Goal: Information Seeking & Learning: Understand process/instructions

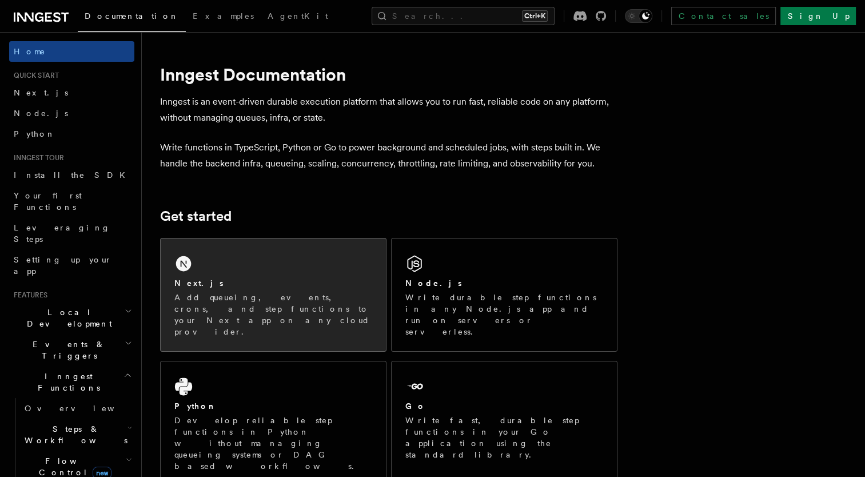
click at [256, 266] on div "Next.js Add queueing, events, crons, and step functions to your Next app on any…" at bounding box center [273, 294] width 225 height 113
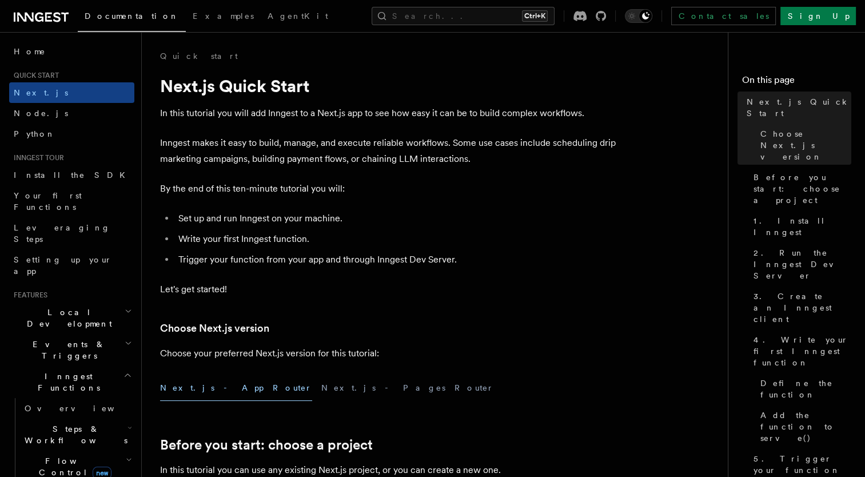
scroll to position [229, 0]
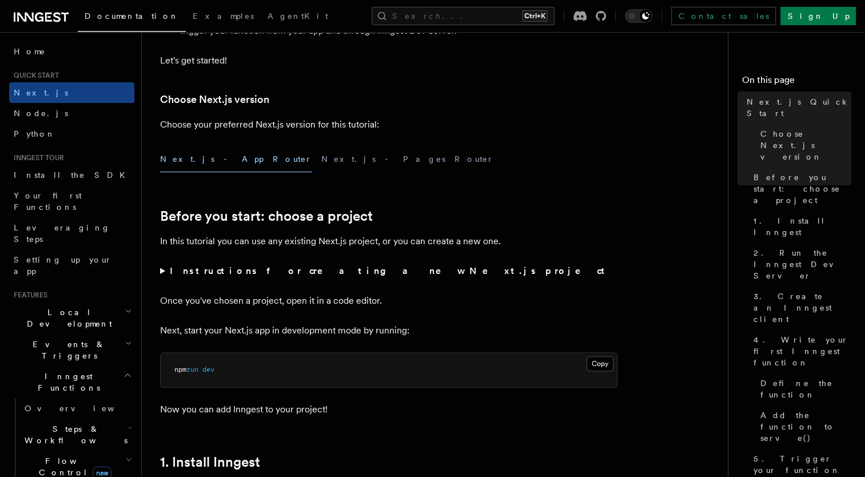
click at [197, 161] on button "Next.js - App Router" at bounding box center [236, 159] width 152 height 26
click at [164, 268] on summary "Instructions for creating a new Next.js project" at bounding box center [388, 271] width 457 height 16
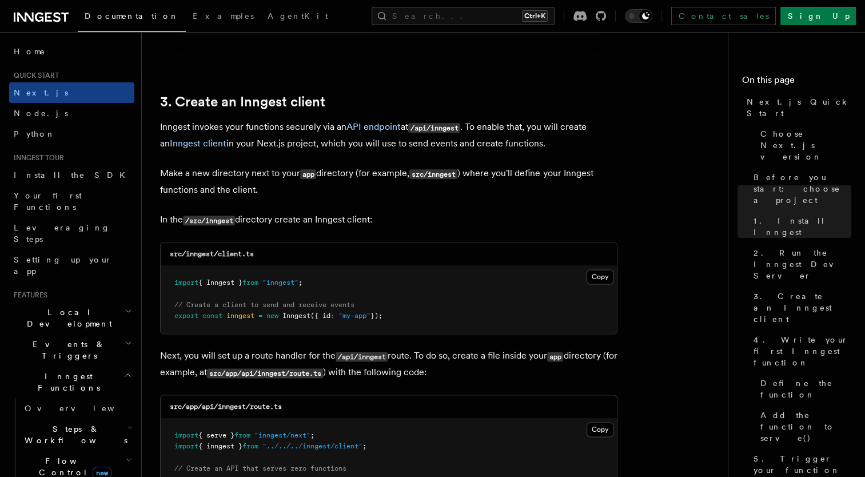
scroll to position [1429, 0]
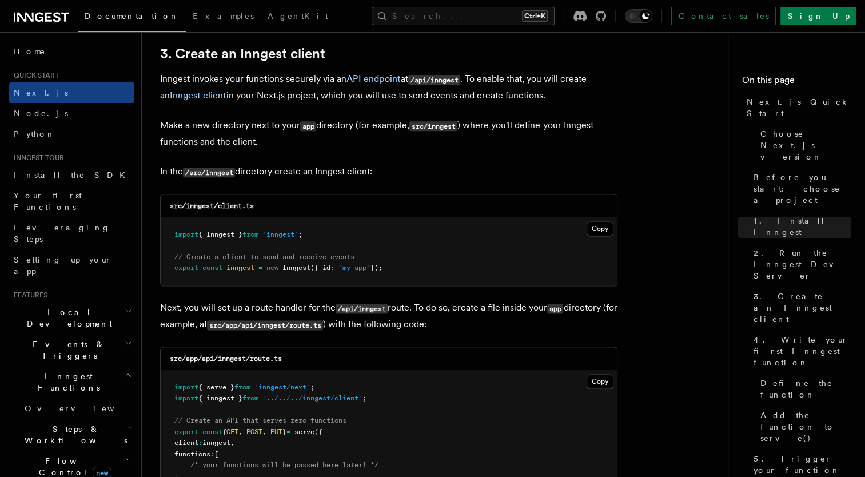
drag, startPoint x: 416, startPoint y: 280, endPoint x: 157, endPoint y: 232, distance: 263.3
click at [593, 225] on button "Copy Copied" at bounding box center [600, 228] width 27 height 15
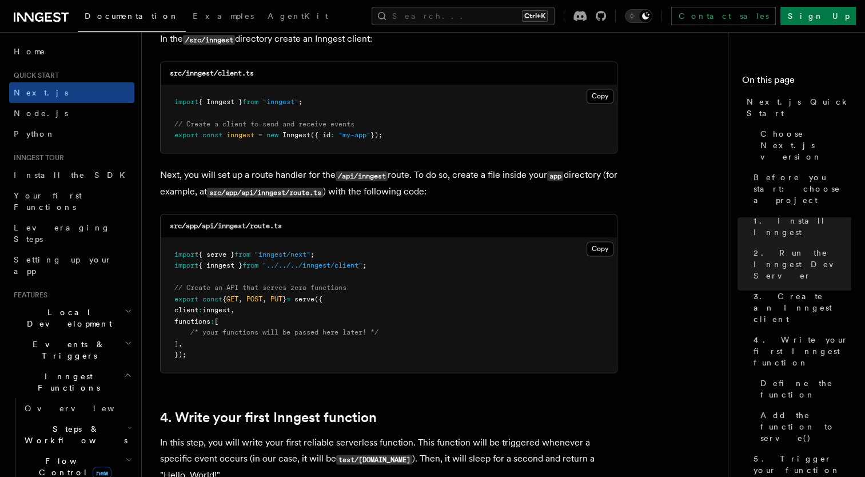
scroll to position [1487, 0]
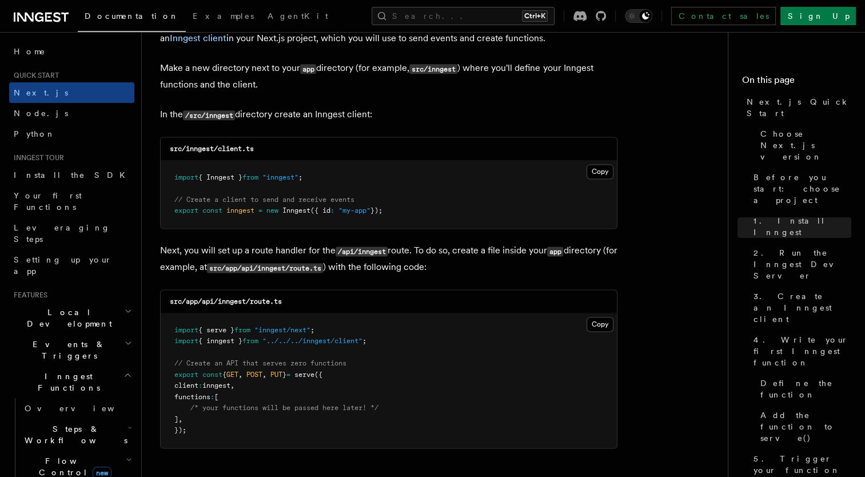
click at [392, 120] on p "In the /src/inngest directory create an Inngest client:" at bounding box center [388, 114] width 457 height 17
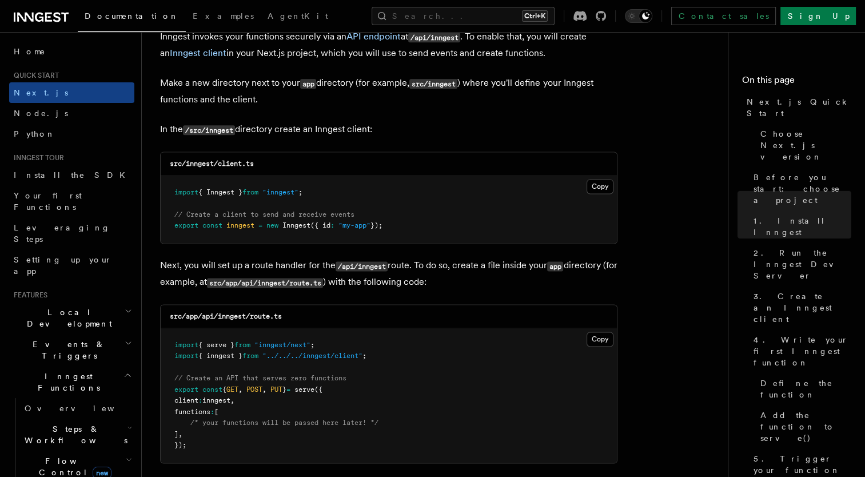
scroll to position [1544, 0]
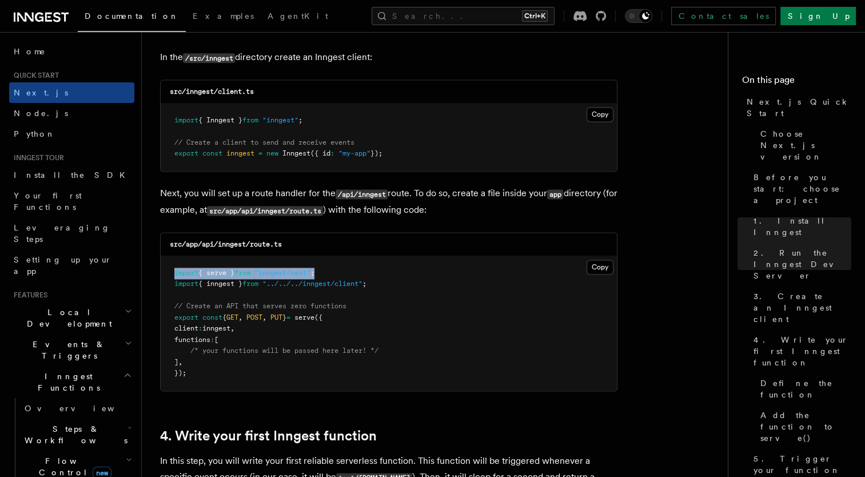
drag, startPoint x: 327, startPoint y: 274, endPoint x: 175, endPoint y: 271, distance: 152.1
click at [175, 271] on pre "import { serve } from "inngest/next" ; import { inngest } from "../../../innges…" at bounding box center [389, 323] width 456 height 134
click at [441, 282] on pre "import { serve } from "inngest/next" ; import { inngest } from "../../../innges…" at bounding box center [389, 323] width 456 height 134
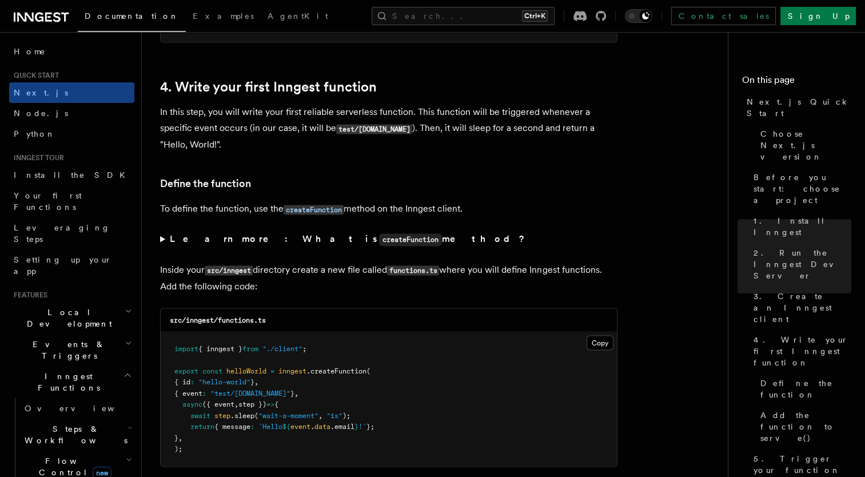
scroll to position [1944, 0]
